Goal: Transaction & Acquisition: Purchase product/service

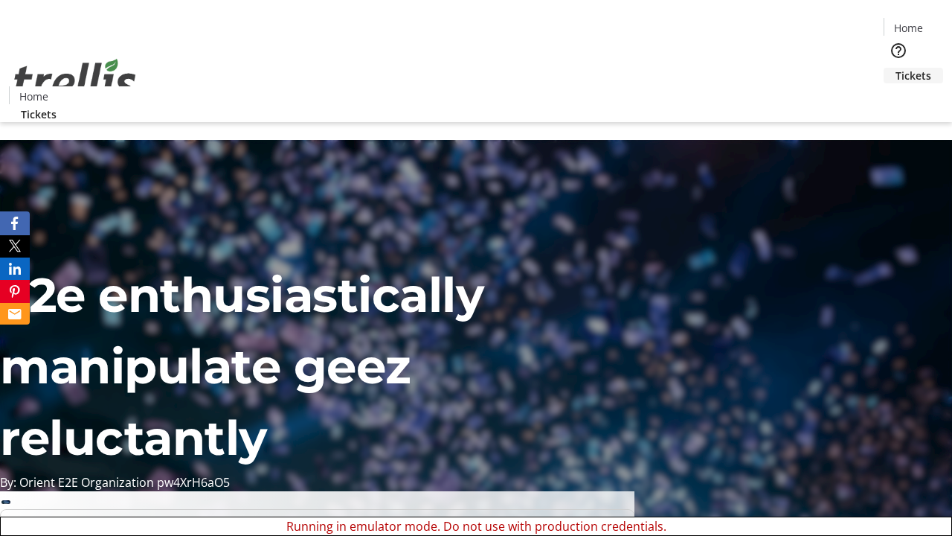
click at [896, 68] on span "Tickets" at bounding box center [914, 76] width 36 height 16
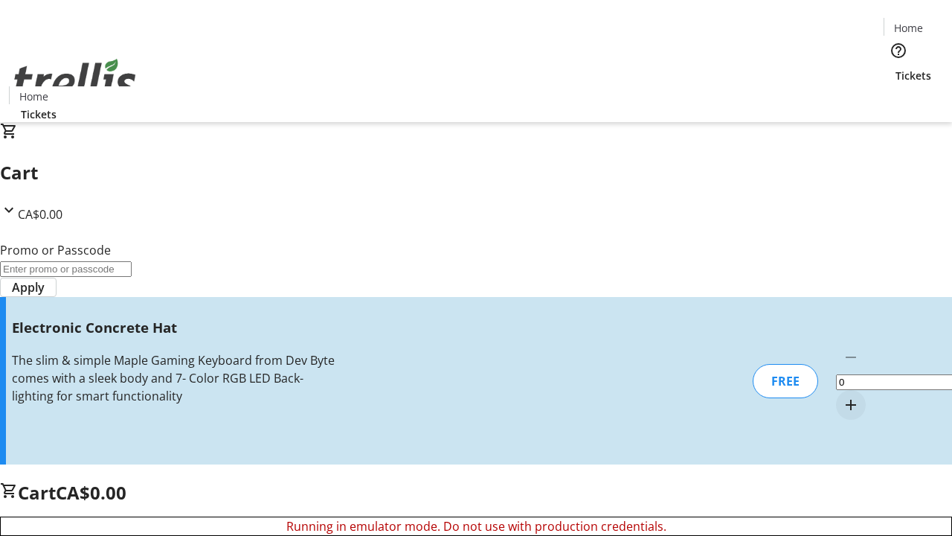
click at [842, 396] on mat-icon "Increment by one" at bounding box center [851, 405] width 18 height 18
type input "1"
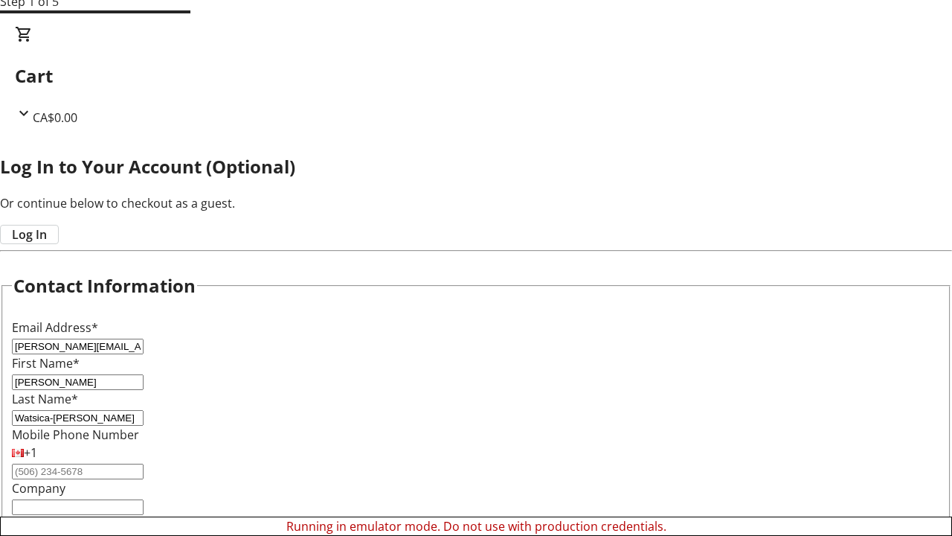
type input "Watsica-[PERSON_NAME]"
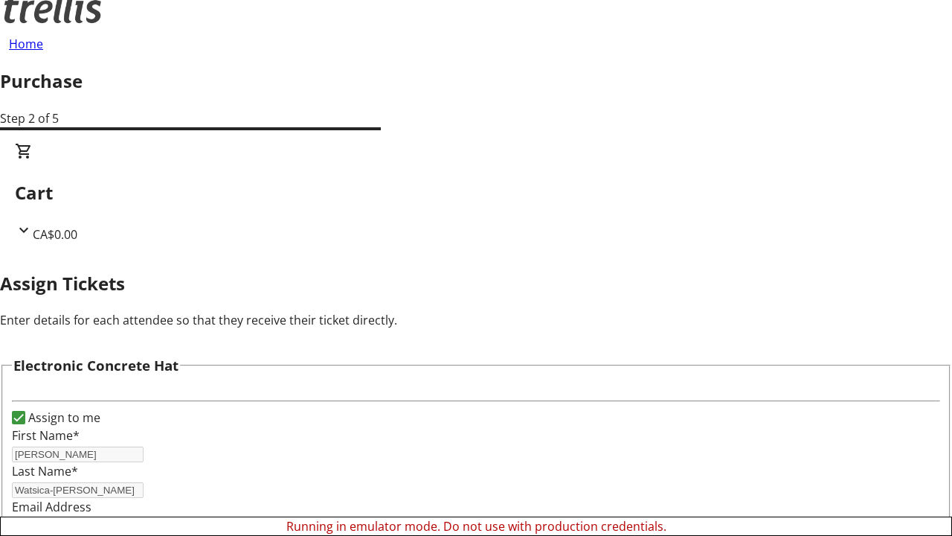
scroll to position [90, 0]
